Goal: Communication & Community: Answer question/provide support

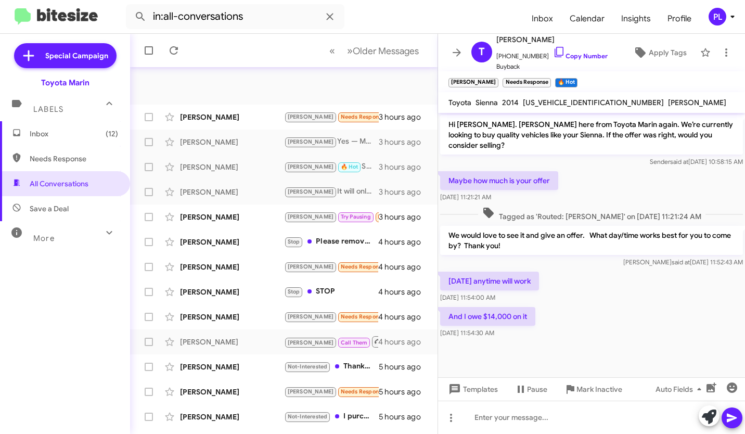
scroll to position [14, 0]
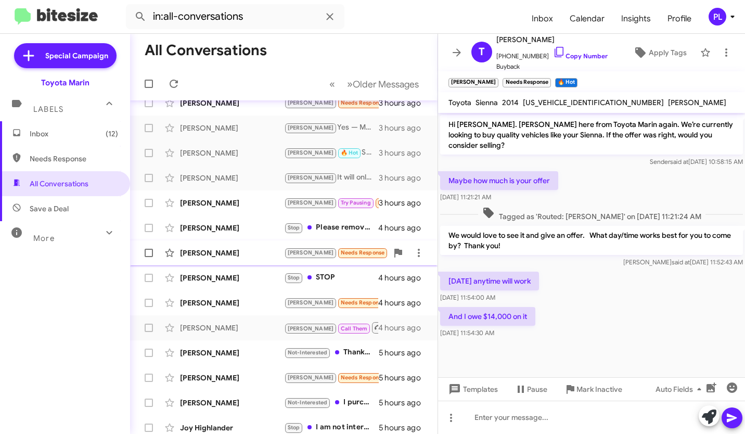
click at [292, 242] on span "[PERSON_NAME] [PERSON_NAME] Needs Response Hi [PERSON_NAME], I haven't gotten b…" at bounding box center [283, 252] width 307 height 25
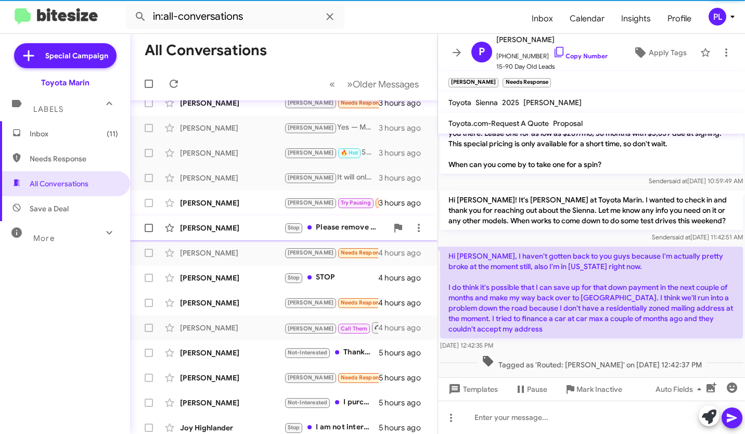
click at [274, 223] on div "[PERSON_NAME]" at bounding box center [232, 228] width 104 height 10
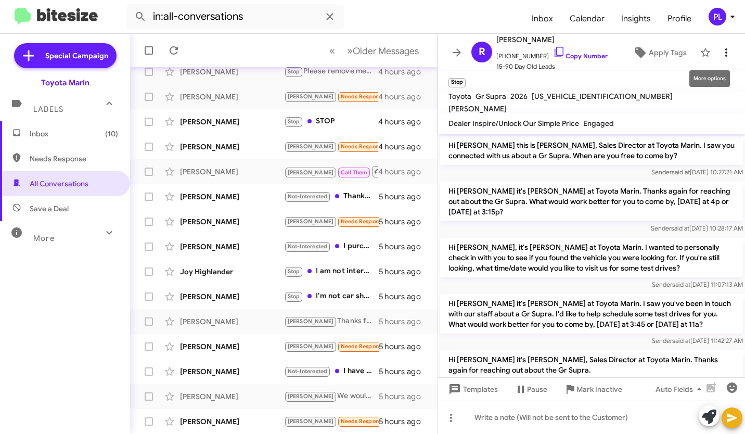
click at [720, 52] on icon at bounding box center [726, 52] width 12 height 12
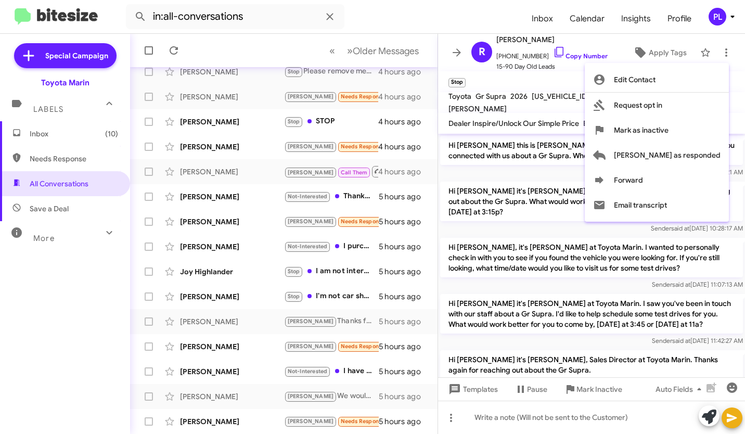
click at [365, 172] on div at bounding box center [372, 217] width 745 height 434
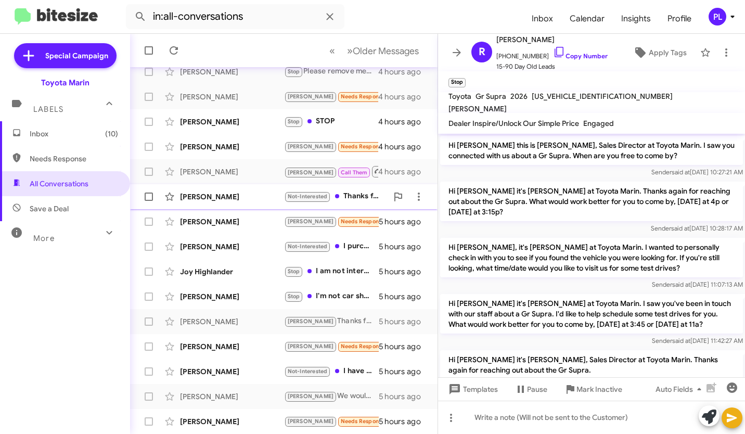
click at [363, 189] on div "[PERSON_NAME] Not-Interested Thanks for reaching out -- I'm not interested anym…" at bounding box center [283, 196] width 291 height 21
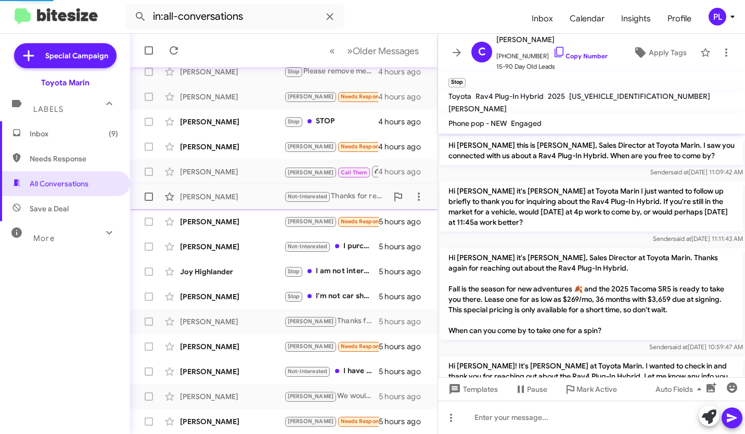
scroll to position [114, 0]
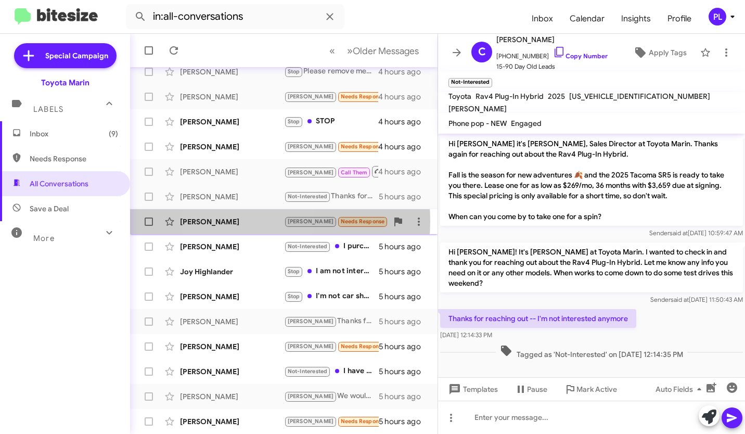
click at [240, 221] on div "[PERSON_NAME]" at bounding box center [232, 221] width 104 height 10
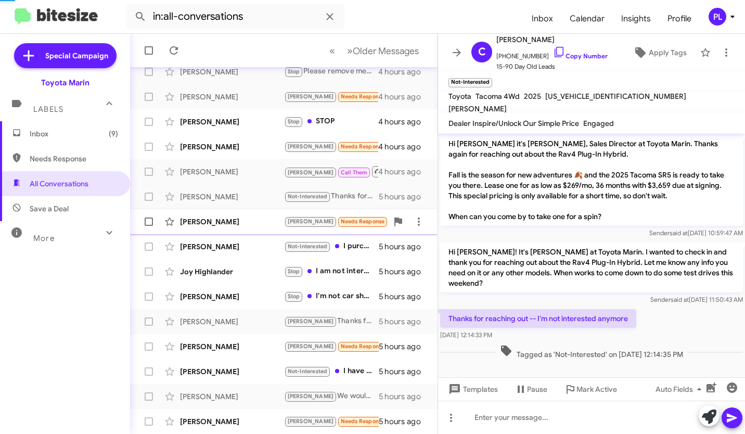
scroll to position [301, 0]
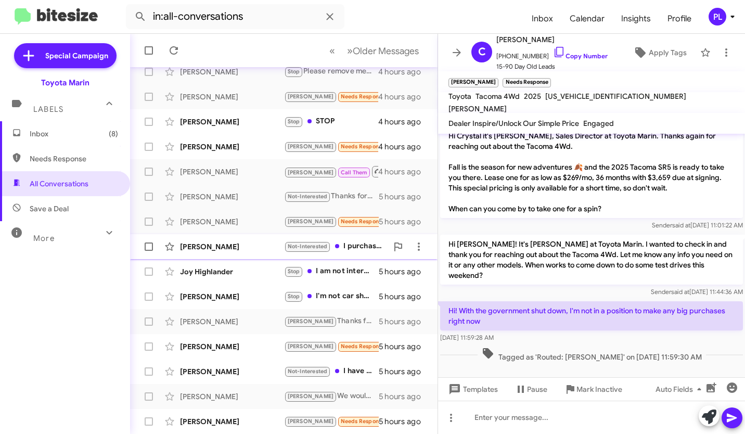
click at [244, 250] on div "[PERSON_NAME]" at bounding box center [232, 246] width 104 height 10
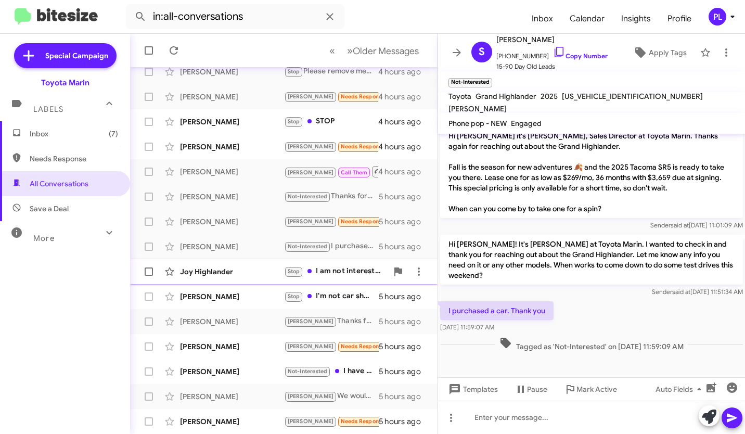
click at [238, 273] on div "Joy Highlander" at bounding box center [232, 271] width 104 height 10
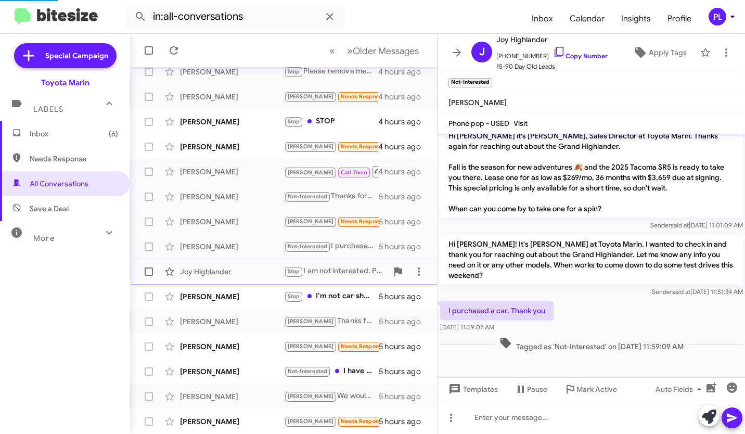
scroll to position [289, 0]
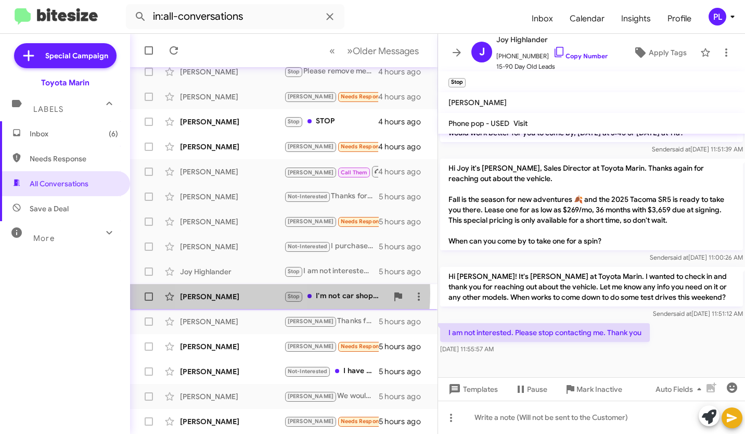
click at [236, 293] on div "[PERSON_NAME]" at bounding box center [232, 296] width 104 height 10
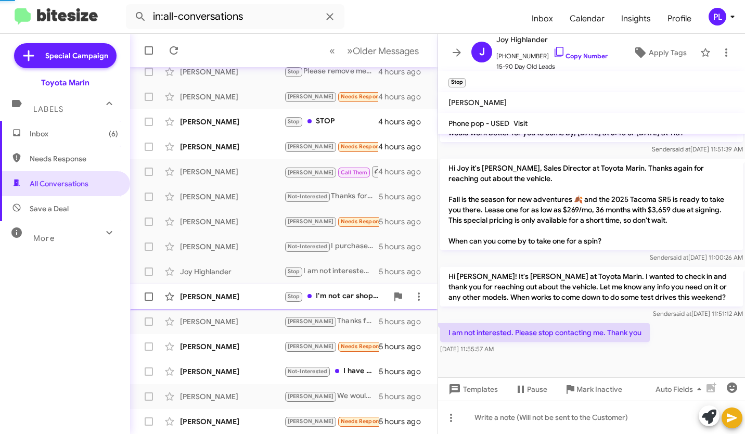
scroll to position [279, 0]
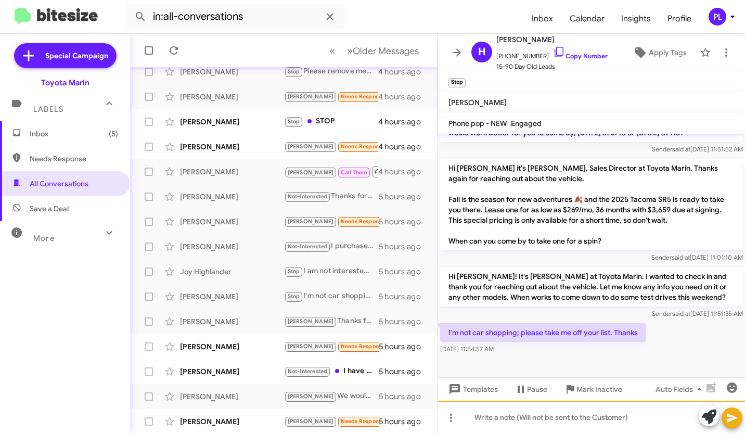
click at [512, 420] on div at bounding box center [591, 416] width 307 height 33
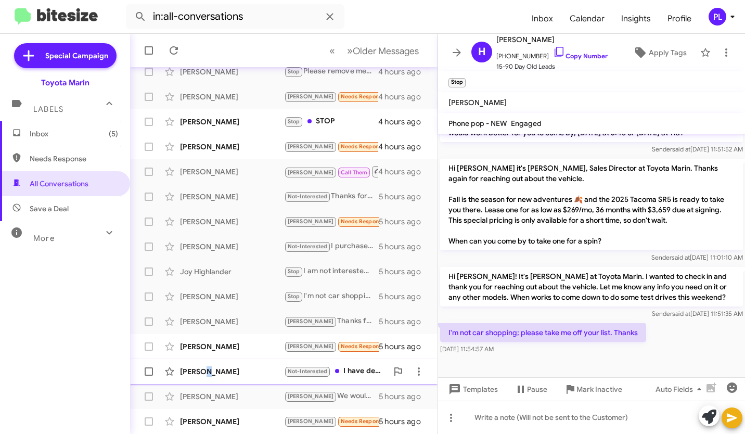
click at [202, 374] on div "[PERSON_NAME]" at bounding box center [232, 371] width 104 height 10
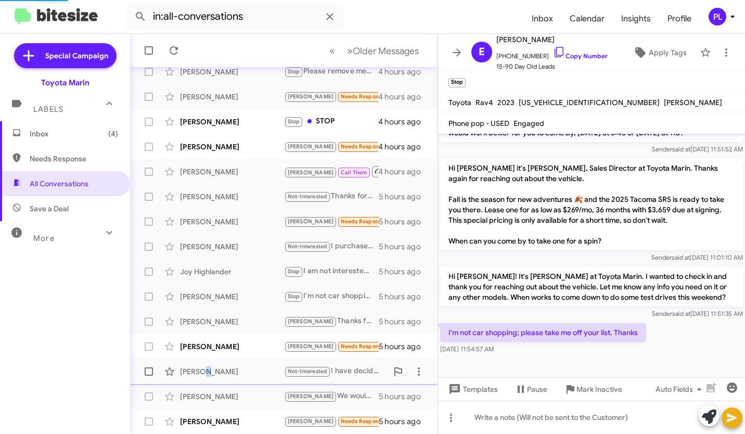
scroll to position [252, 0]
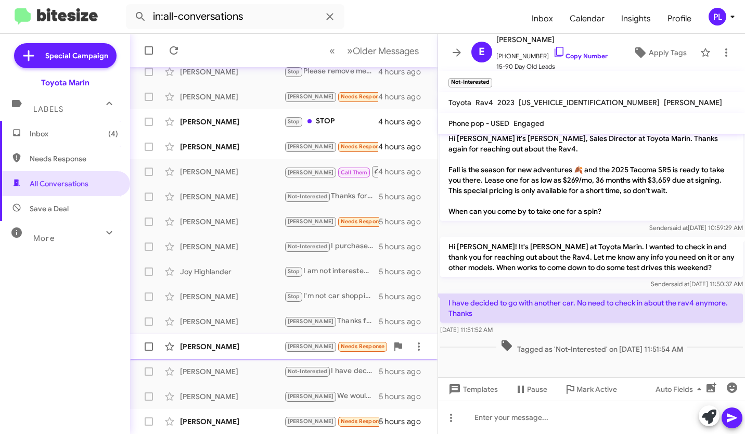
drag, startPoint x: 202, startPoint y: 374, endPoint x: 194, endPoint y: 346, distance: 29.8
click at [194, 346] on div "[PERSON_NAME]" at bounding box center [232, 346] width 104 height 10
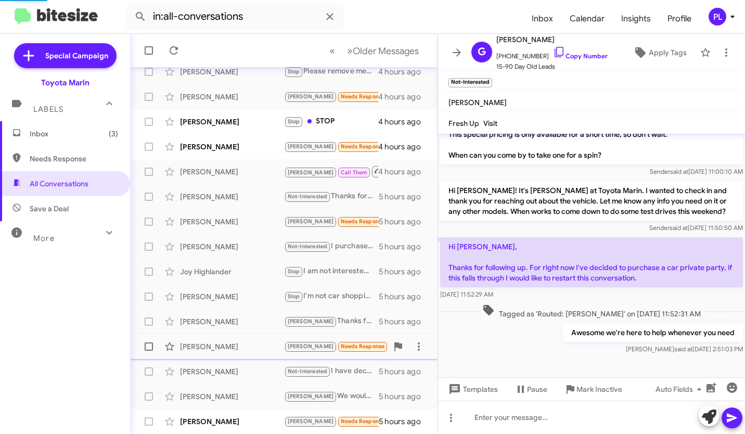
scroll to position [221, 0]
click at [354, 49] on span "Older Messages" at bounding box center [386, 50] width 66 height 11
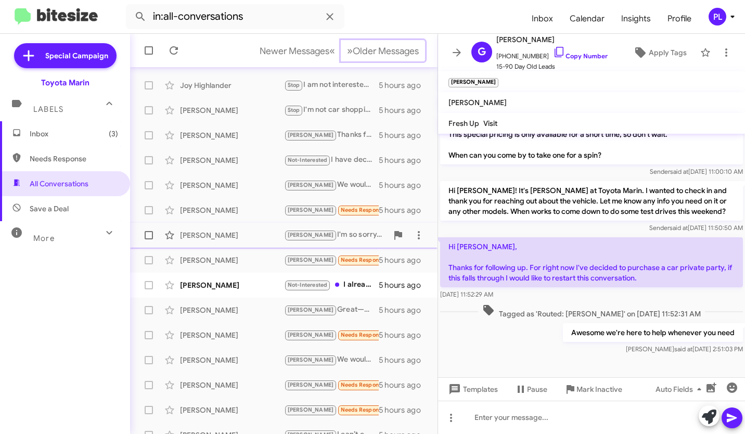
scroll to position [52, 0]
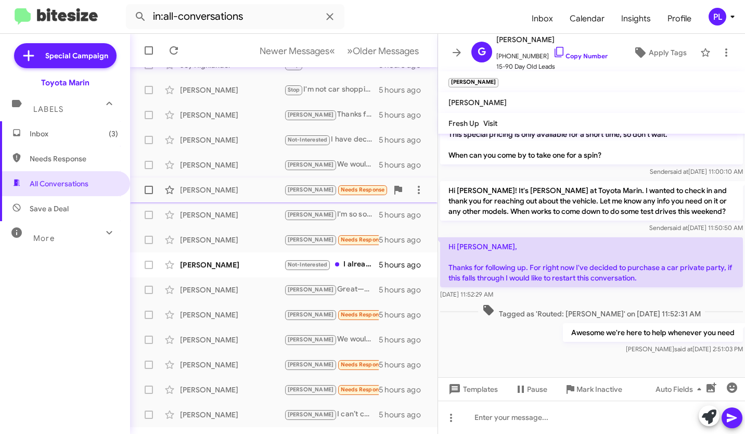
click at [266, 186] on div "[PERSON_NAME]" at bounding box center [232, 190] width 104 height 10
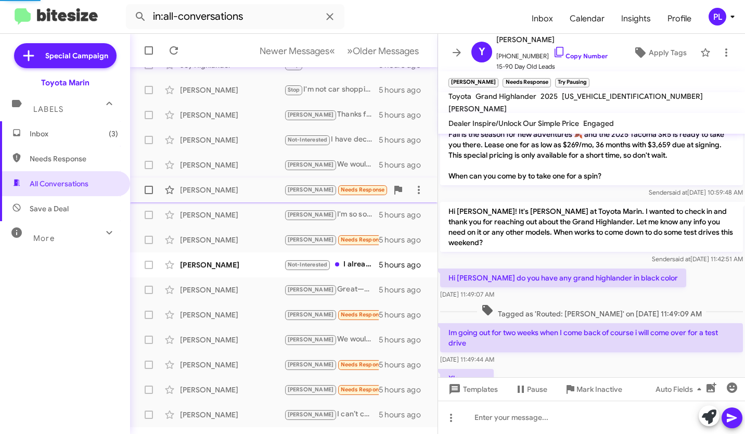
scroll to position [316, 0]
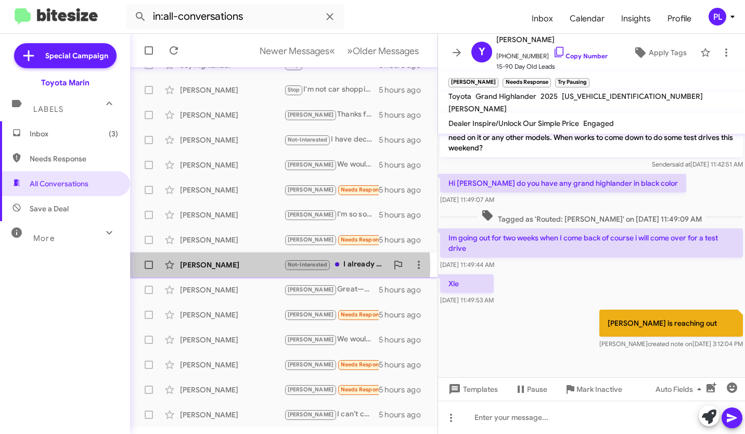
click at [249, 267] on div "[PERSON_NAME]" at bounding box center [232, 264] width 104 height 10
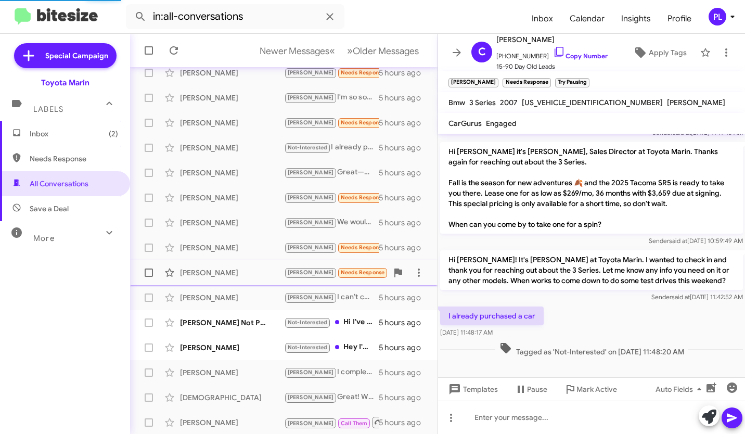
scroll to position [170, 0]
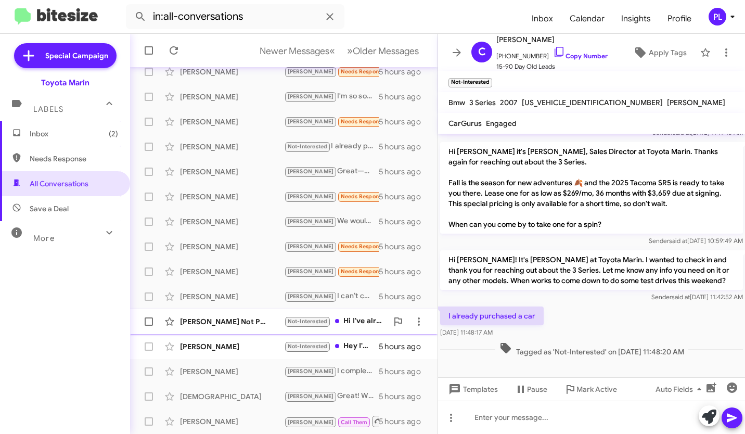
click at [264, 323] on div "[PERSON_NAME] Not Provided" at bounding box center [232, 321] width 104 height 10
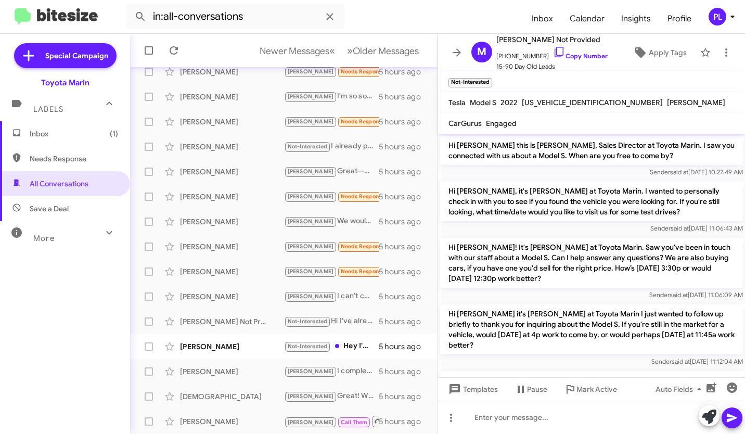
scroll to position [231, 0]
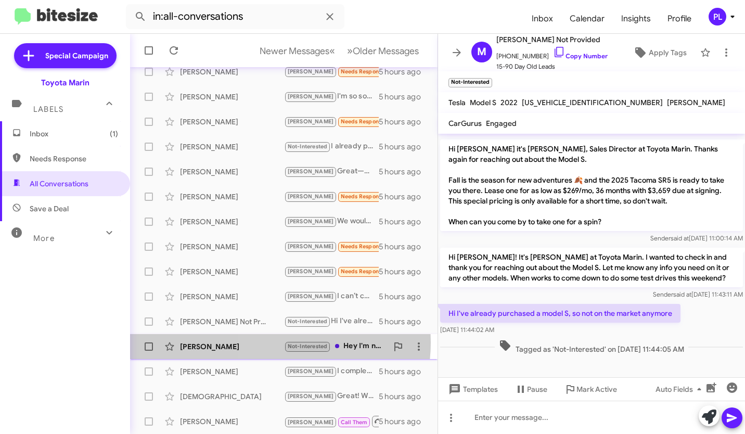
click at [268, 342] on div "[PERSON_NAME]" at bounding box center [232, 346] width 104 height 10
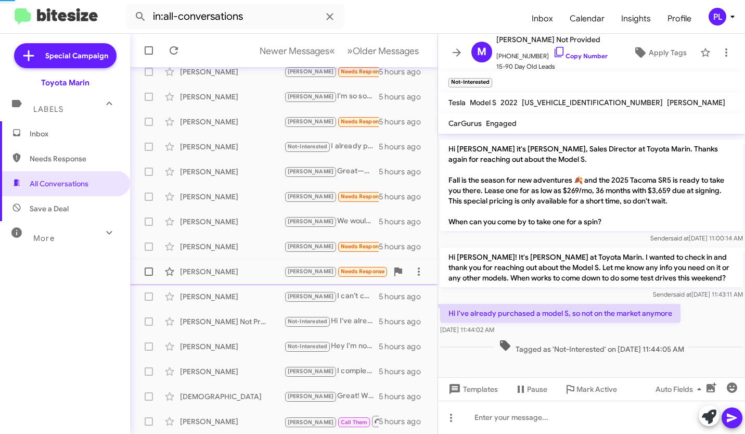
scroll to position [311, 0]
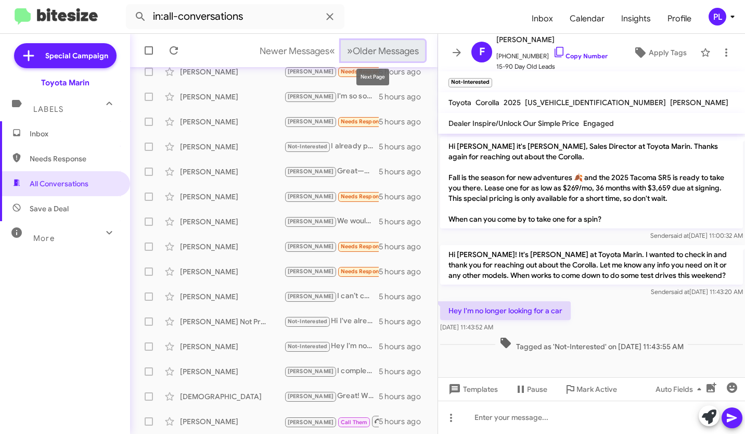
click at [389, 51] on span "Older Messages" at bounding box center [386, 50] width 66 height 11
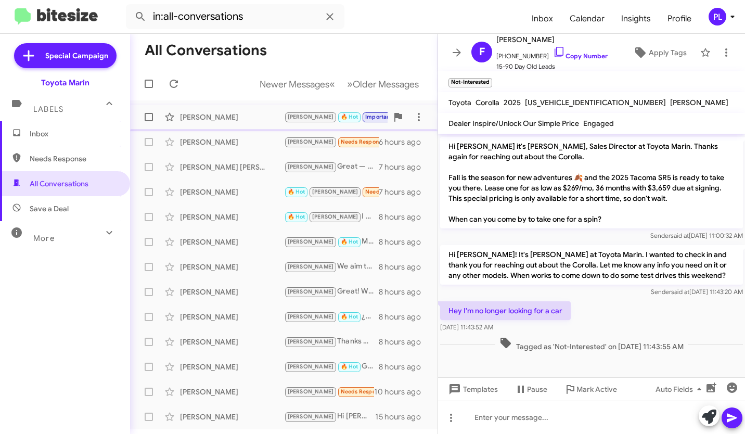
click at [278, 119] on div "[PERSON_NAME]" at bounding box center [232, 117] width 104 height 10
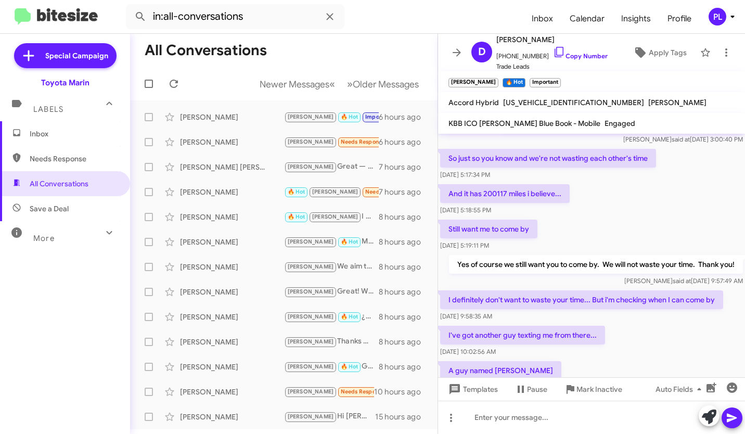
scroll to position [362, 0]
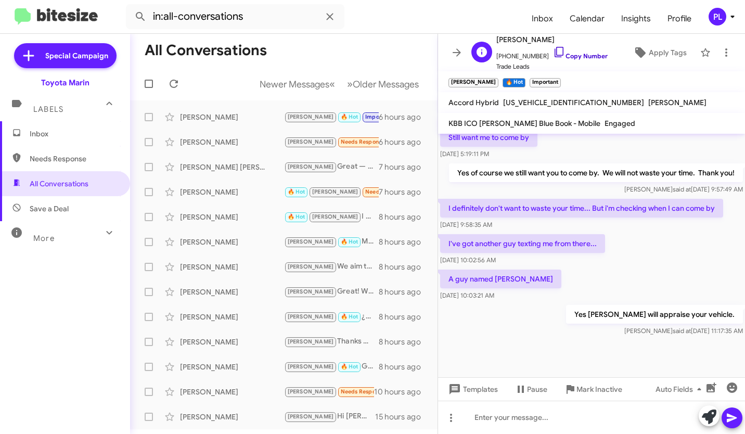
click at [553, 51] on icon at bounding box center [559, 52] width 12 height 12
click at [224, 140] on div "[PERSON_NAME]" at bounding box center [232, 142] width 104 height 10
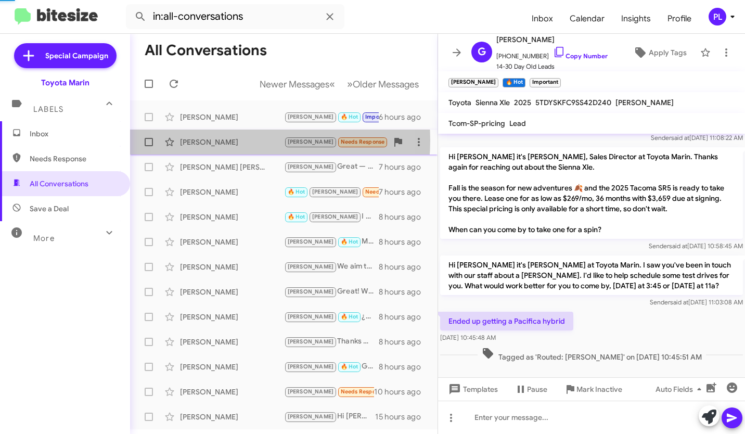
scroll to position [34, 0]
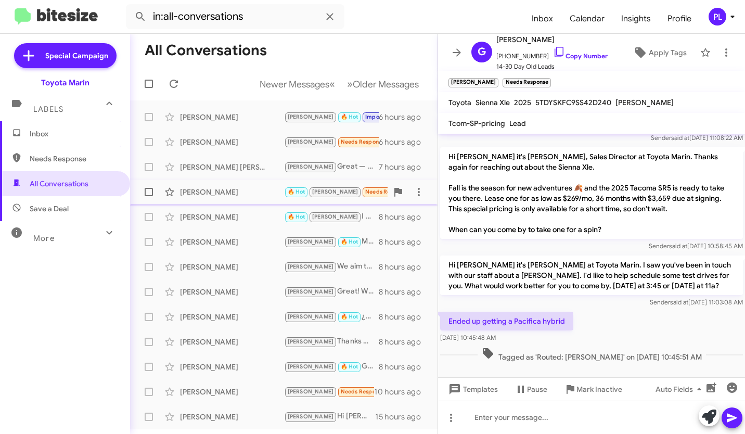
click at [220, 185] on div "[PERSON_NAME] 🔥 Hot [PERSON_NAME] Needs Response Sure. Thanks 7 hours ago" at bounding box center [283, 191] width 291 height 21
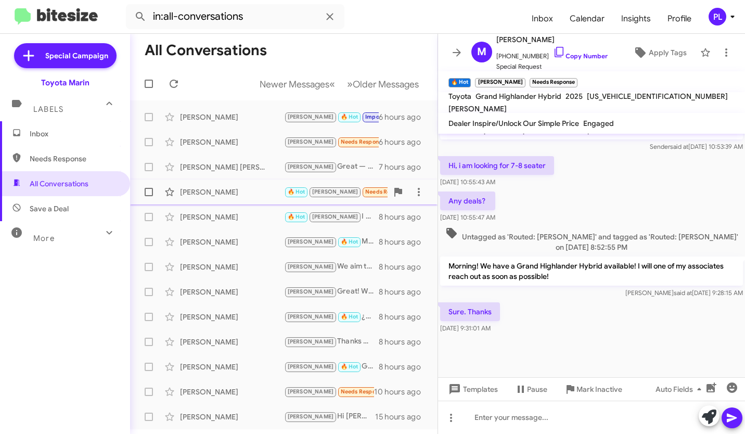
scroll to position [451, 0]
click at [553, 53] on icon at bounding box center [559, 52] width 12 height 12
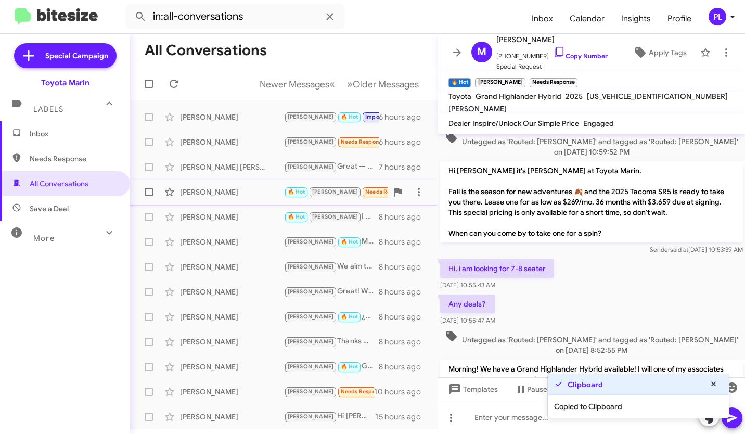
scroll to position [326, 0]
